Goal: Transaction & Acquisition: Download file/media

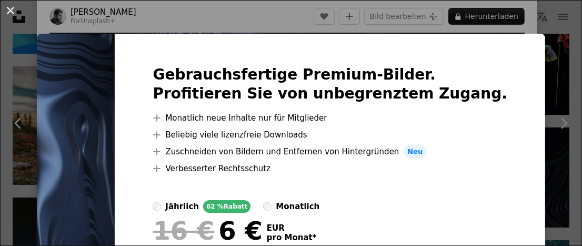
click at [11, 12] on button "An X shape" at bounding box center [10, 10] width 13 height 13
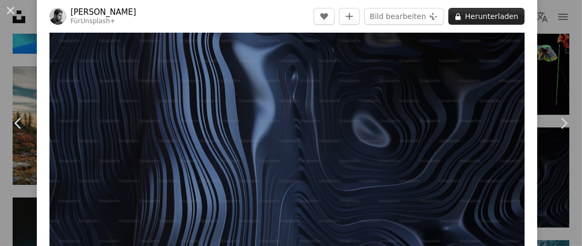
click at [476, 17] on button "A lock Herunterladen" at bounding box center [486, 16] width 76 height 17
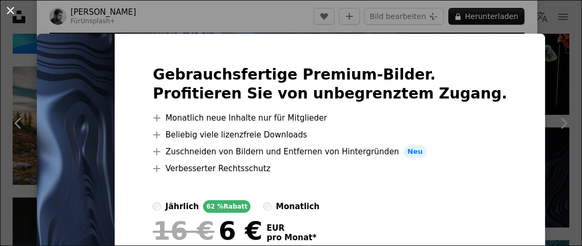
click at [9, 8] on button "An X shape" at bounding box center [10, 10] width 13 height 13
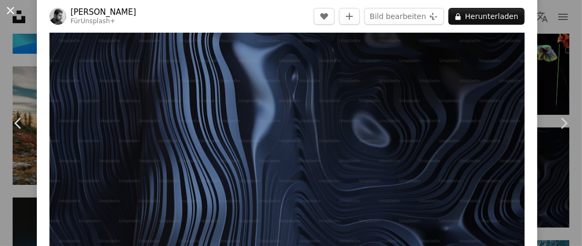
click at [11, 7] on button "An X shape" at bounding box center [10, 10] width 13 height 13
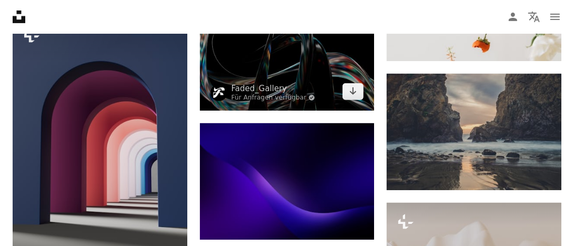
scroll to position [8054, 0]
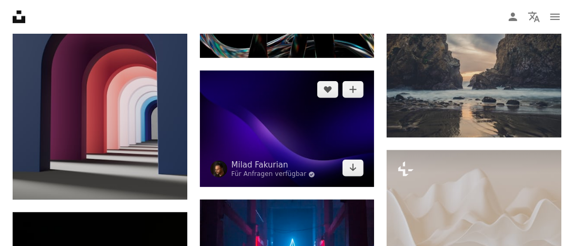
click at [274, 127] on img at bounding box center [287, 129] width 175 height 116
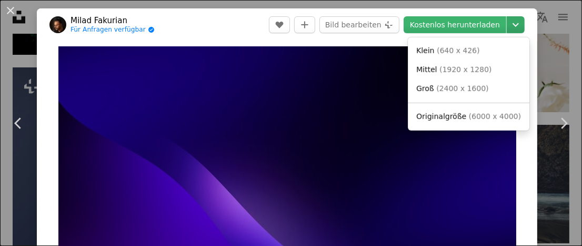
click at [513, 25] on icon "Downloadgröße auswählen" at bounding box center [516, 25] width 6 height 4
click at [456, 72] on span "( 1920 x 1280 )" at bounding box center [466, 69] width 52 height 8
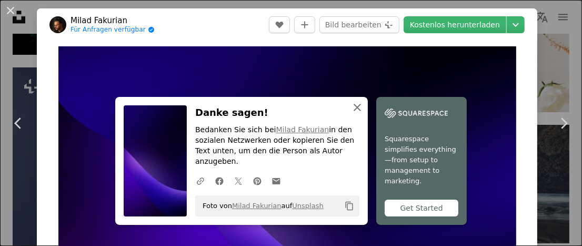
click at [354, 111] on icon "button" at bounding box center [357, 107] width 7 height 7
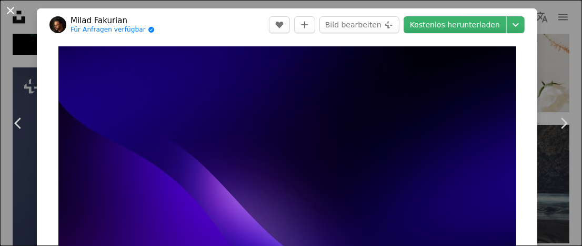
click at [11, 11] on button "An X shape" at bounding box center [10, 10] width 13 height 13
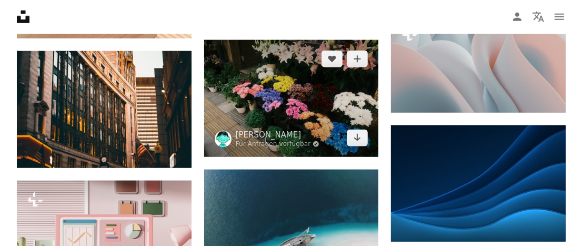
scroll to position [18845, 0]
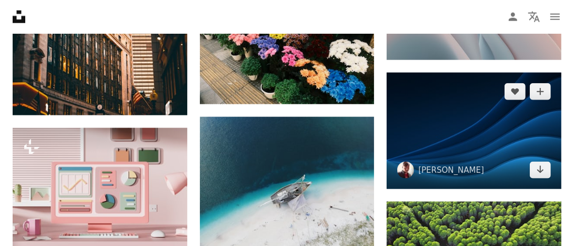
click at [467, 132] on img at bounding box center [474, 131] width 175 height 116
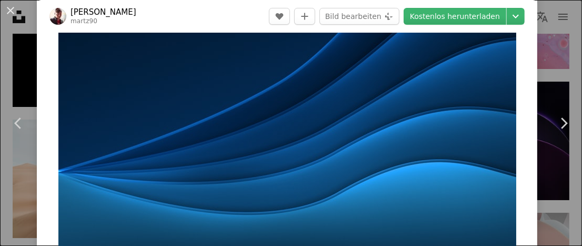
scroll to position [53, 0]
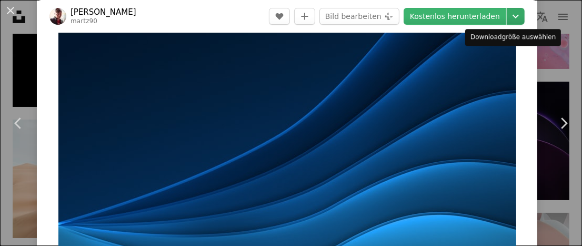
click at [513, 17] on icon "Downloadgröße auswählen" at bounding box center [516, 17] width 6 height 4
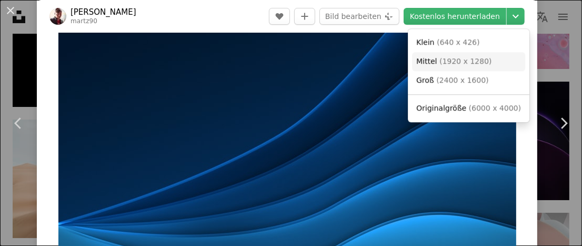
click at [461, 63] on span "( 1920 x 1280 )" at bounding box center [466, 61] width 52 height 8
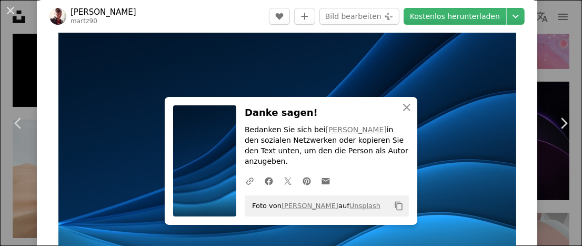
click at [213, 81] on img "Dieses Bild heranzoomen" at bounding box center [287, 146] width 458 height 305
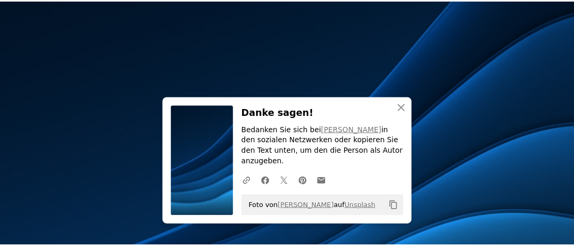
scroll to position [66, 0]
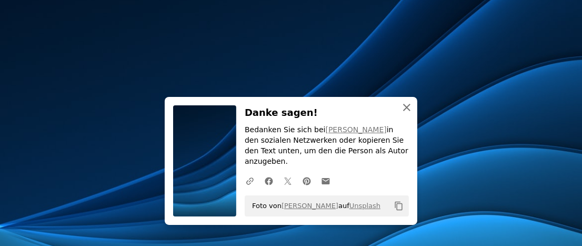
click at [401, 114] on icon "An X shape" at bounding box center [407, 107] width 13 height 13
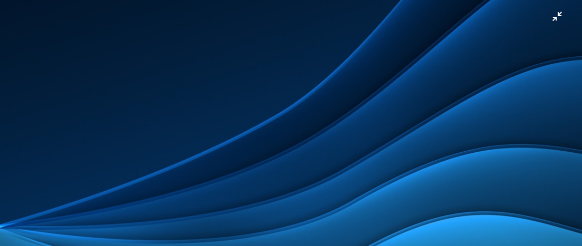
click at [550, 18] on img "Dieses Bild herauszoomen" at bounding box center [290, 127] width 583 height 389
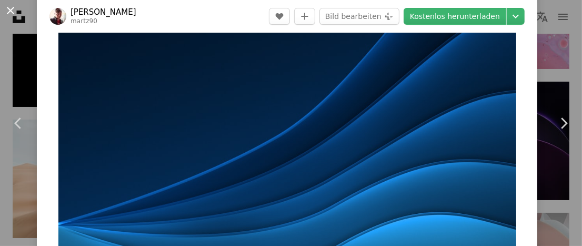
click at [11, 10] on button "An X shape" at bounding box center [10, 10] width 13 height 13
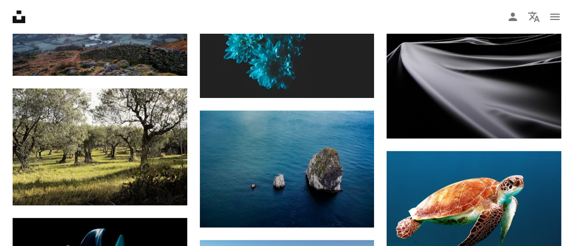
scroll to position [20898, 0]
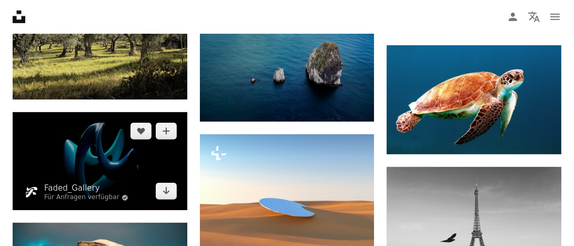
click at [109, 162] on img at bounding box center [100, 161] width 175 height 98
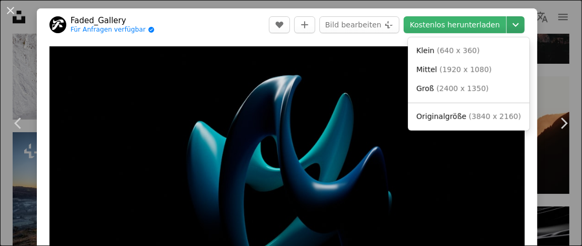
click at [508, 24] on icon "Chevron down" at bounding box center [515, 24] width 17 height 13
click at [460, 71] on span "( 1920 x 1080 )" at bounding box center [466, 69] width 52 height 8
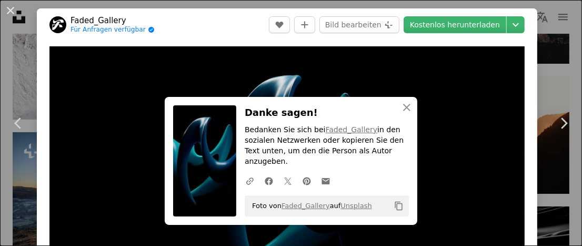
click at [261, 26] on header "Faded_Gallery Für Anfragen verfügbar A checkmark inside of a circle A heart A p…" at bounding box center [287, 24] width 501 height 33
click at [403, 111] on icon "button" at bounding box center [406, 107] width 7 height 7
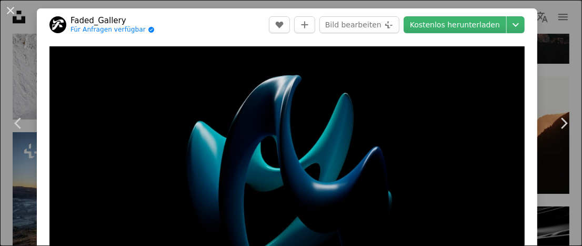
click at [12, 11] on button "An X shape" at bounding box center [10, 10] width 13 height 13
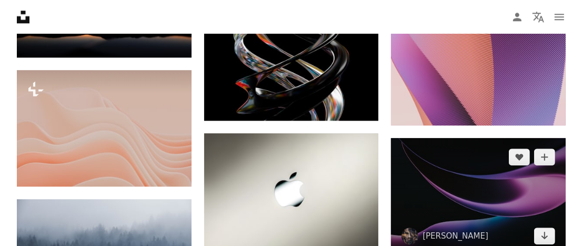
scroll to position [24898, 0]
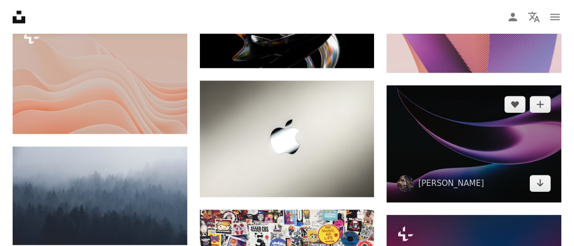
click at [491, 148] on img at bounding box center [474, 143] width 175 height 116
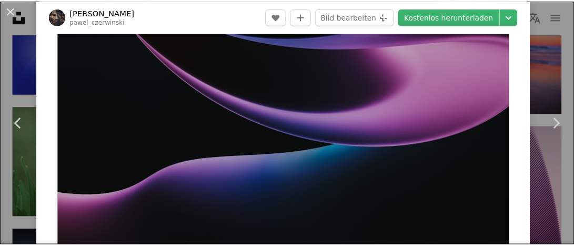
scroll to position [53, 0]
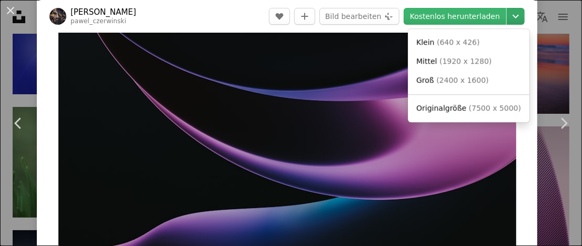
click at [509, 18] on icon "Chevron down" at bounding box center [515, 16] width 17 height 13
click at [461, 61] on span "( 1920 x 1280 )" at bounding box center [466, 61] width 52 height 8
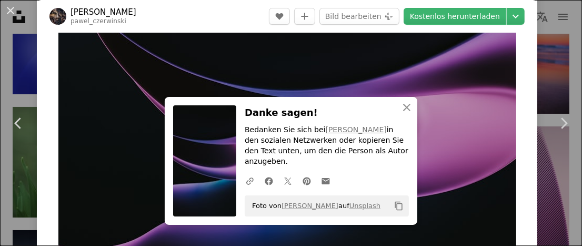
click at [256, 11] on header "[PERSON_NAME] pawel_czerwinski A heart A plus sign Bild bearbeiten Plus sign fo…" at bounding box center [287, 16] width 501 height 33
click at [403, 111] on icon "button" at bounding box center [406, 107] width 7 height 7
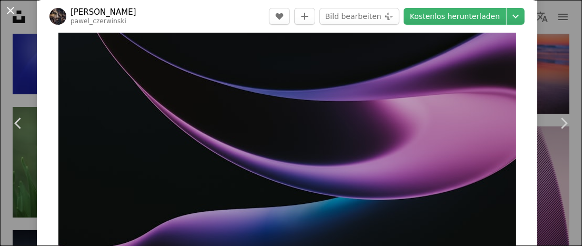
click at [8, 9] on button "An X shape" at bounding box center [10, 10] width 13 height 13
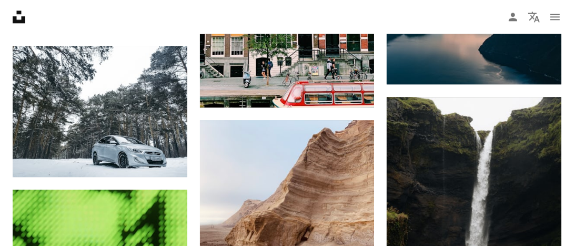
scroll to position [74537, 0]
